Goal: Information Seeking & Learning: Learn about a topic

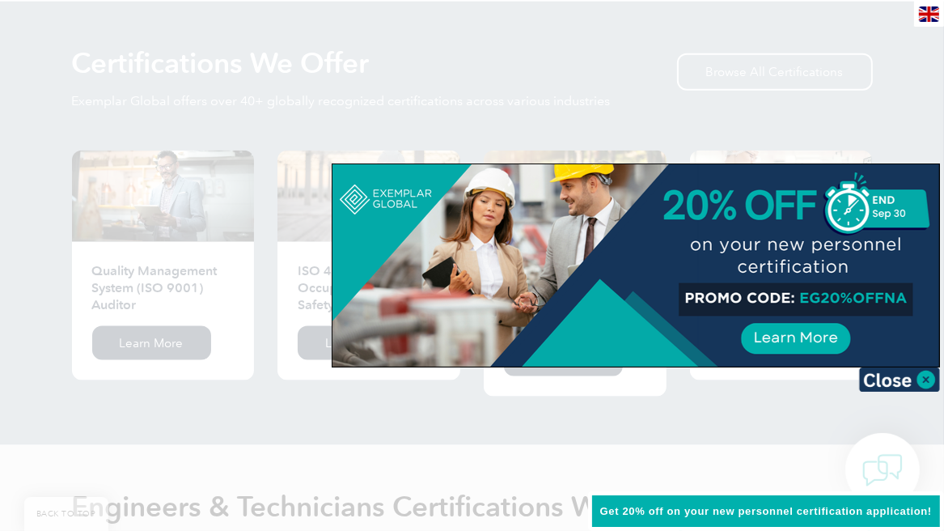
scroll to position [1599, 0]
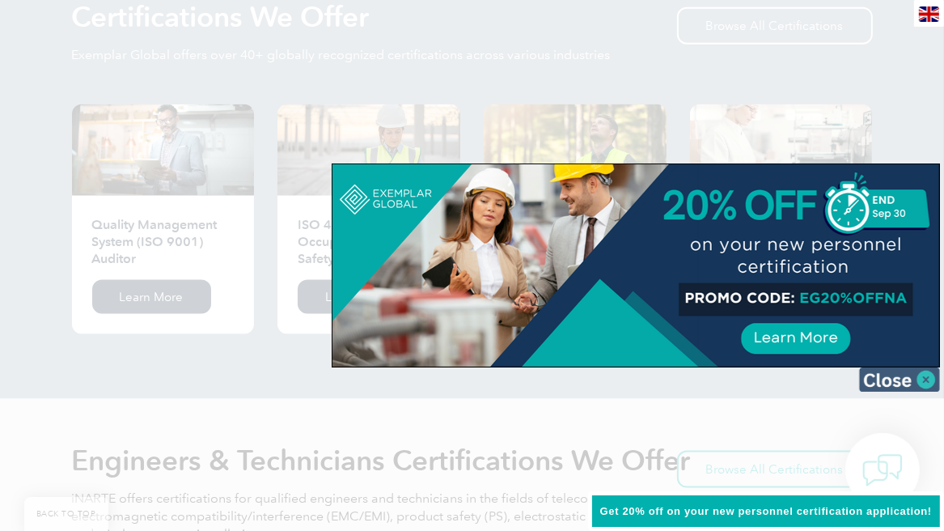
click at [931, 378] on img at bounding box center [899, 379] width 81 height 24
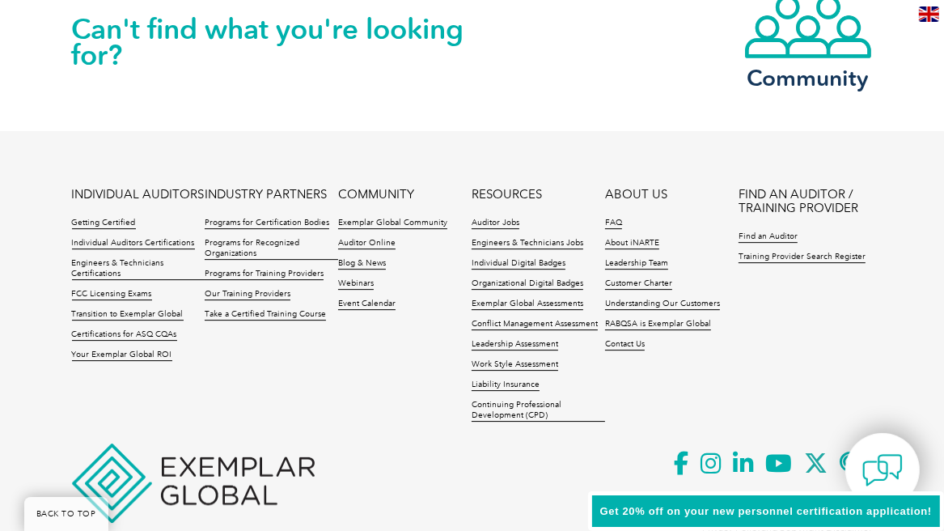
scroll to position [3802, 0]
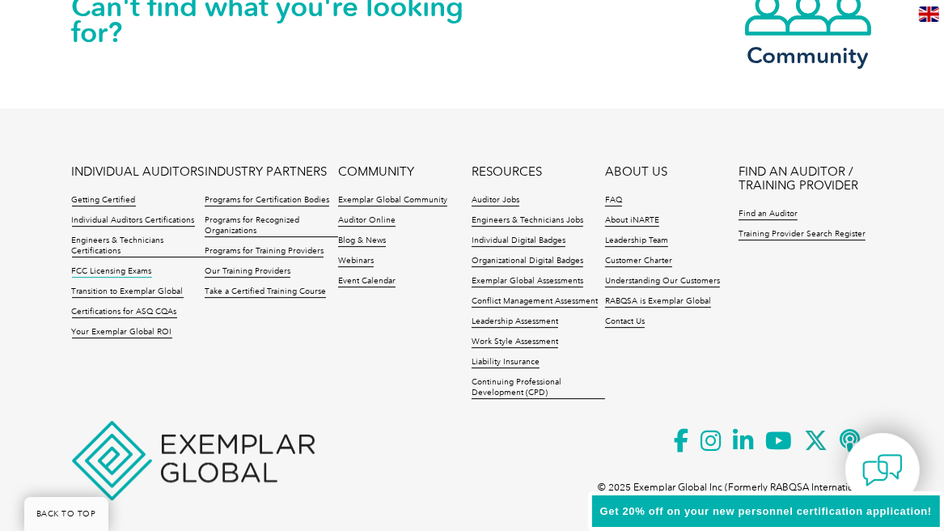
click at [129, 266] on link "FCC Licensing Exams" at bounding box center [112, 271] width 80 height 11
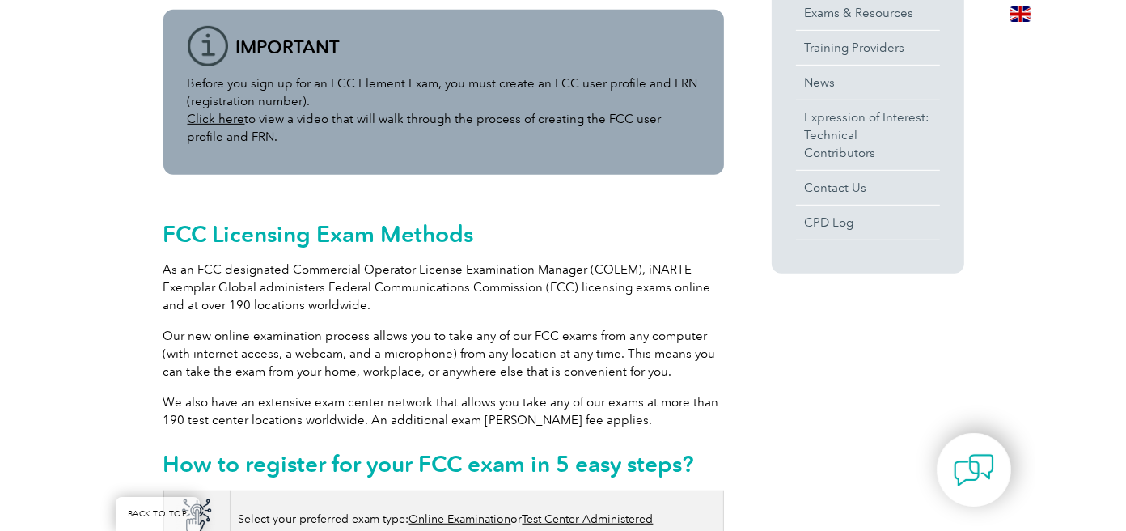
scroll to position [571, 0]
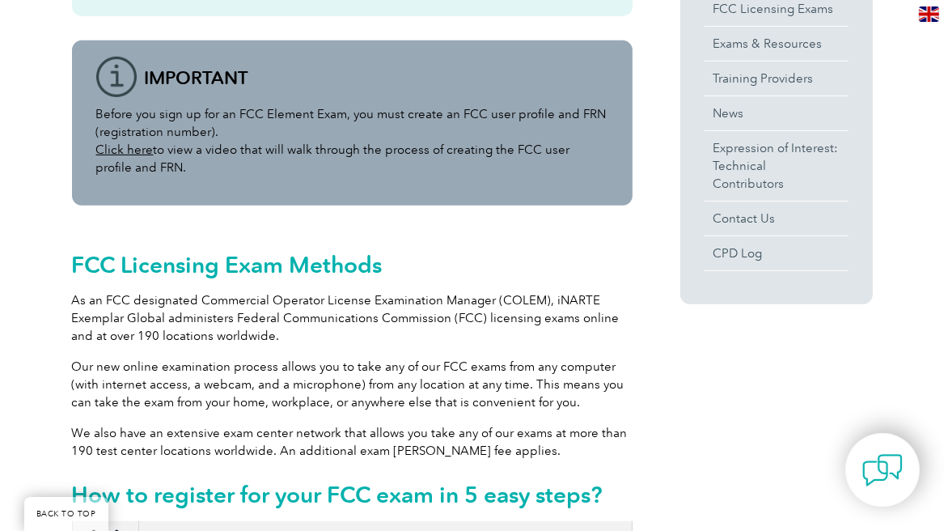
click at [116, 149] on link "Click here" at bounding box center [124, 149] width 57 height 15
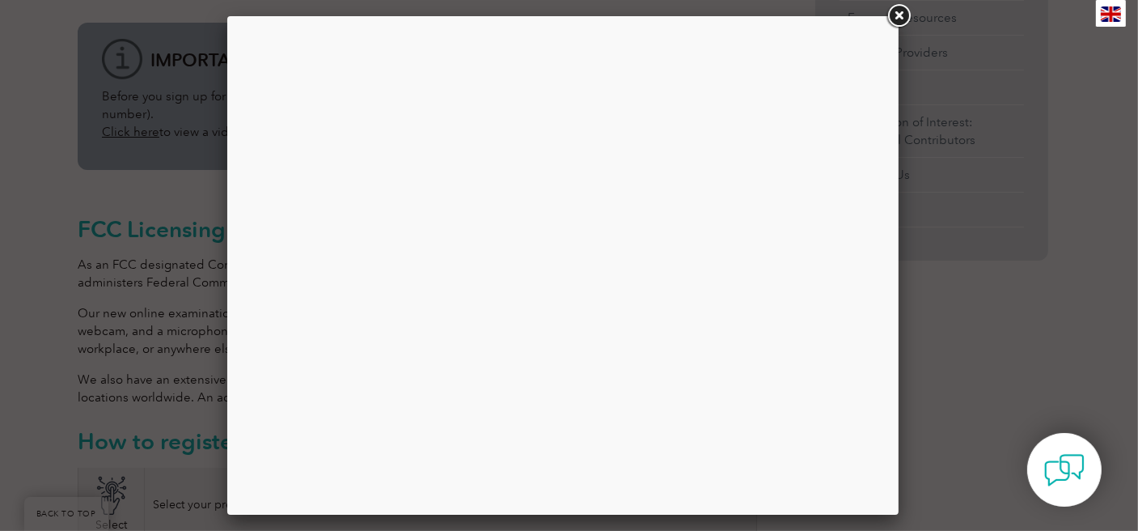
click at [904, 15] on link at bounding box center [898, 16] width 29 height 29
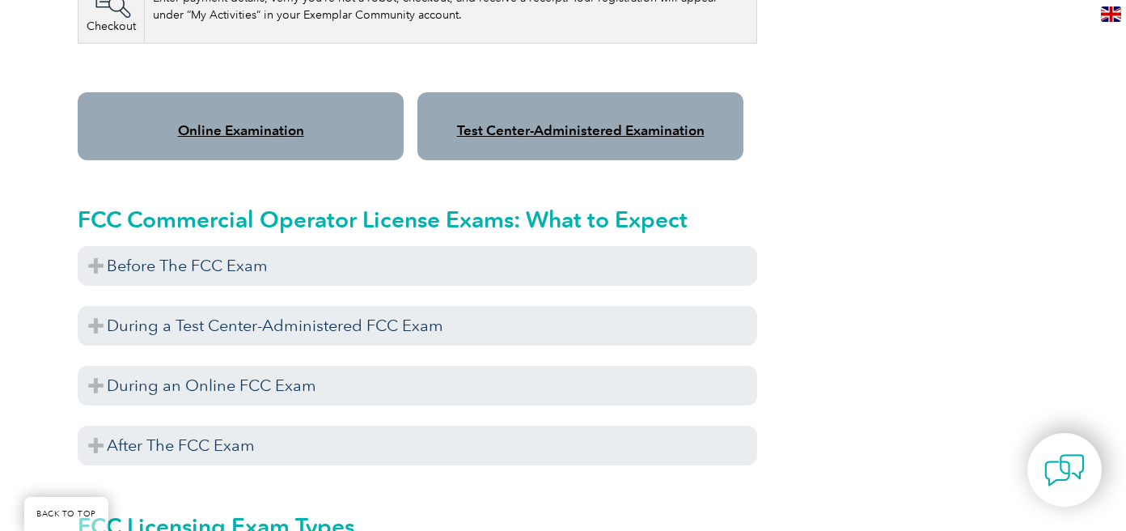
scroll to position [1378, 0]
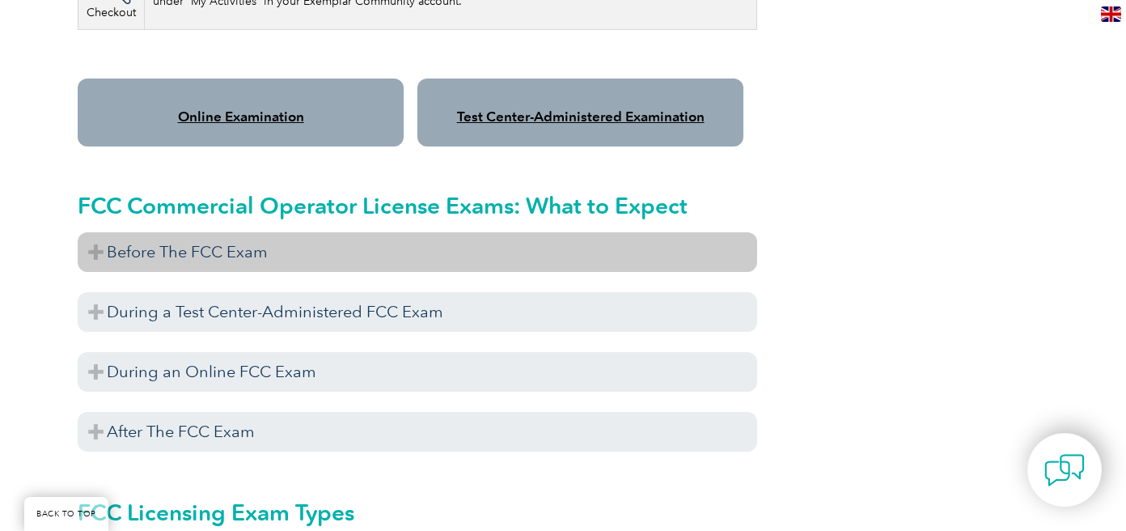
click at [95, 239] on h3 "Before The FCC Exam" at bounding box center [418, 252] width 680 height 40
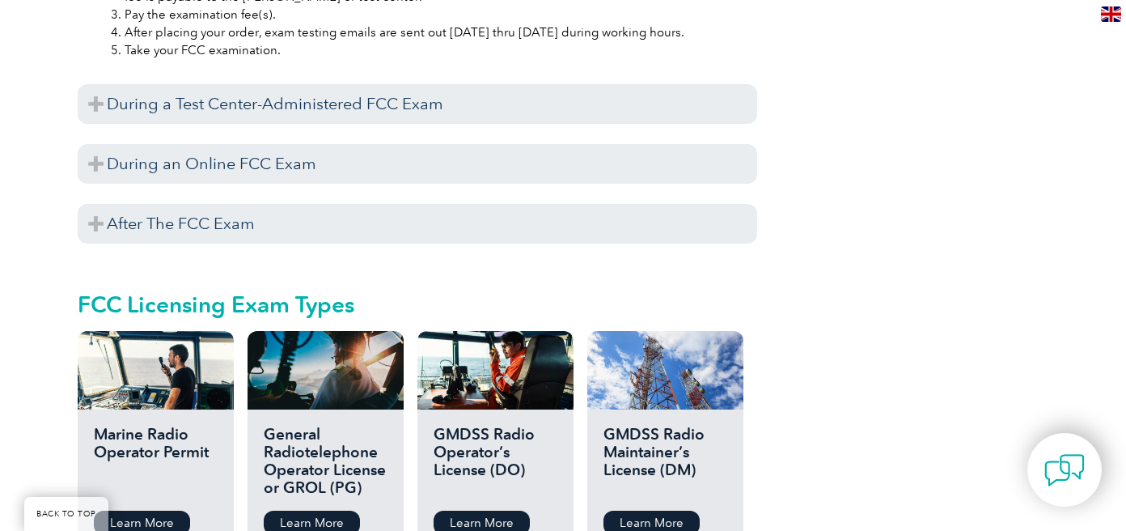
scroll to position [1831, 0]
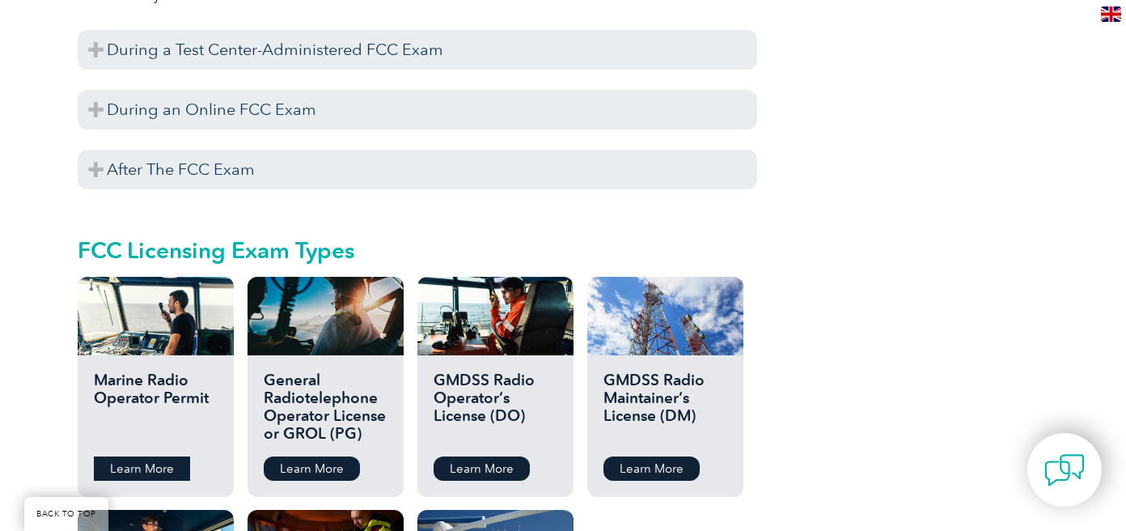
click at [152, 456] on link "Learn More" at bounding box center [142, 468] width 96 height 24
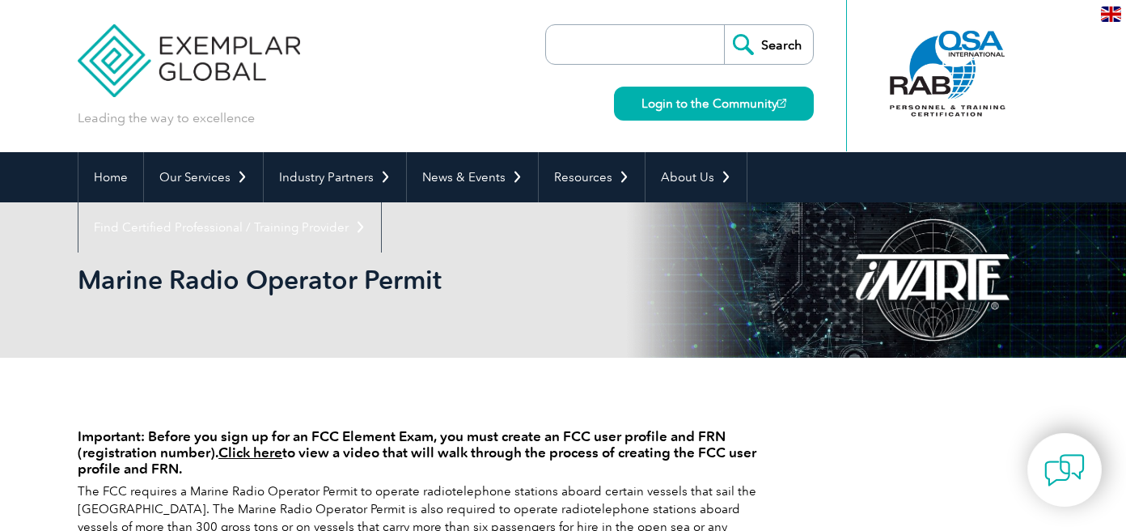
scroll to position [129, 0]
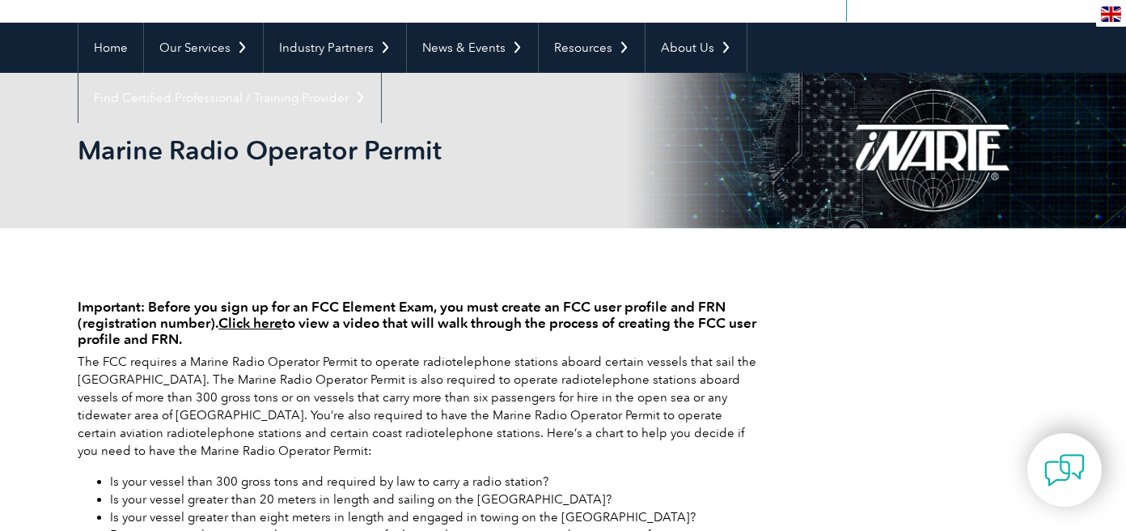
click at [268, 325] on link "Click here" at bounding box center [250, 323] width 64 height 16
